Goal: Transaction & Acquisition: Purchase product/service

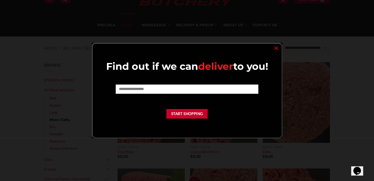
click at [276, 47] on link "×" at bounding box center [276, 47] width 8 height 7
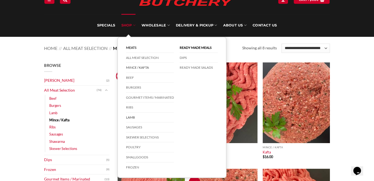
scroll to position [27, 0]
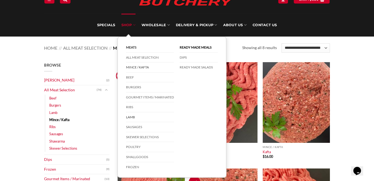
click at [132, 116] on link "Lamb" at bounding box center [150, 117] width 48 height 10
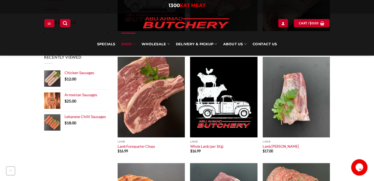
scroll to position [272, 0]
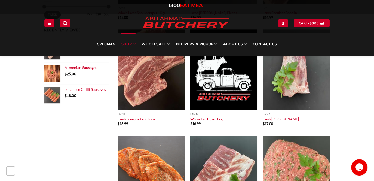
click at [265, 145] on img at bounding box center [296, 176] width 67 height 81
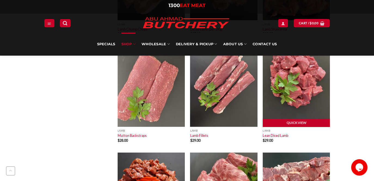
scroll to position [654, 0]
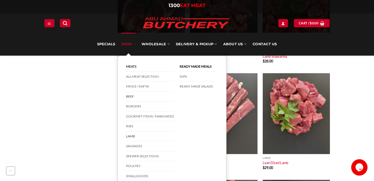
click at [130, 97] on link "Beef" at bounding box center [150, 97] width 48 height 10
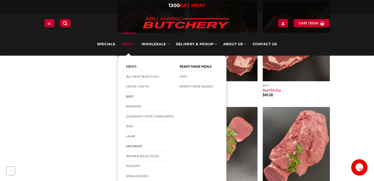
scroll to position [409, 0]
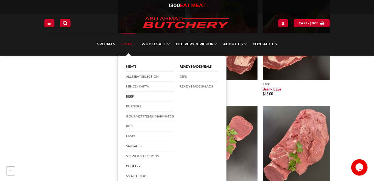
click at [138, 166] on link "Poultry" at bounding box center [150, 166] width 48 height 10
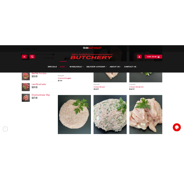
scroll to position [191, 0]
